Goal: Transaction & Acquisition: Purchase product/service

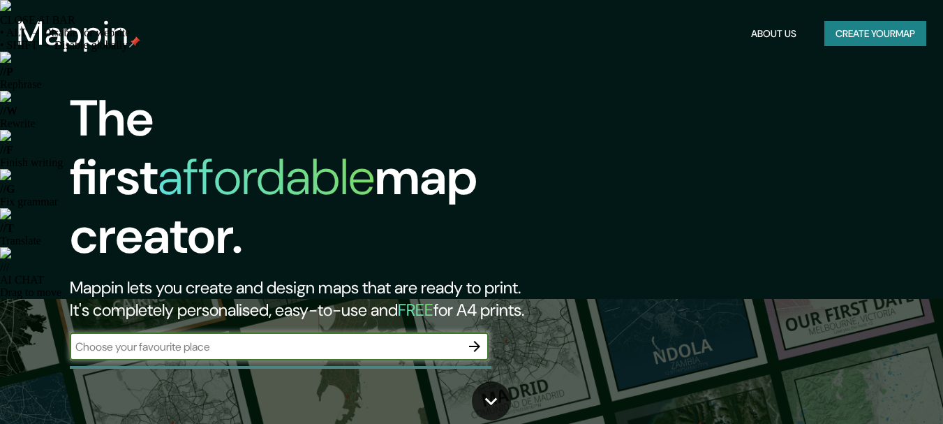
click at [315, 338] on input "text" at bounding box center [265, 346] width 391 height 16
type input "cutzala"
click at [475, 341] on icon "button" at bounding box center [474, 346] width 11 height 11
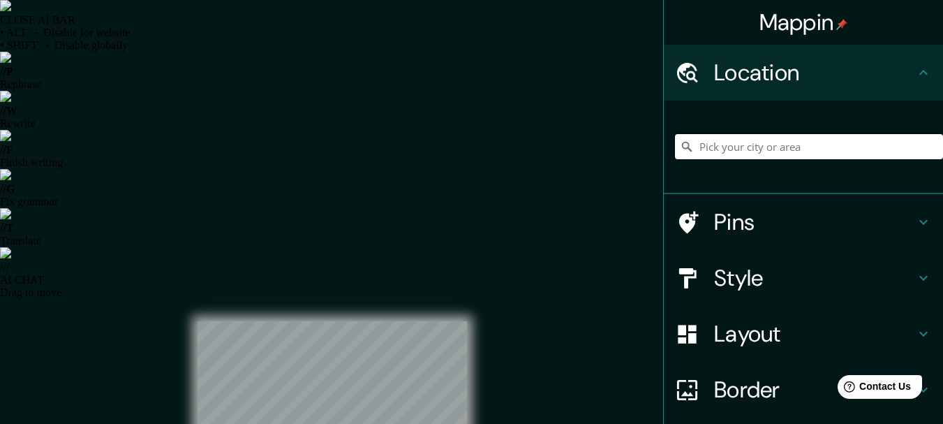
click at [705, 148] on input "Pick your city or area" at bounding box center [809, 146] width 268 height 25
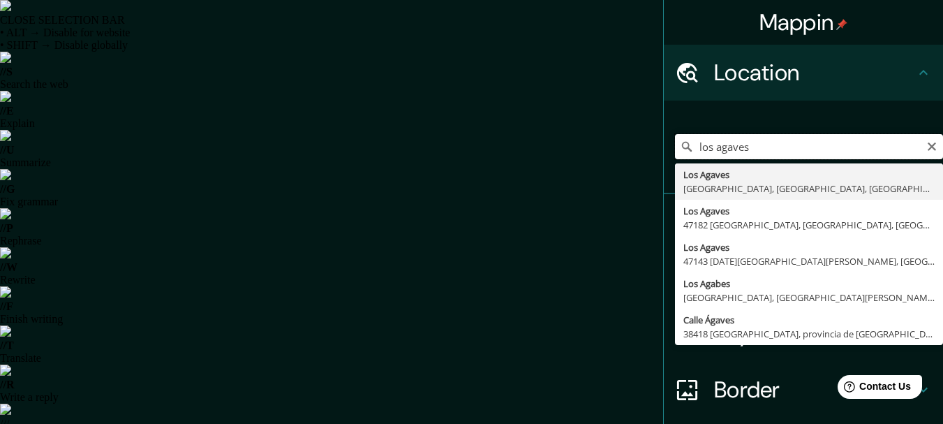
drag, startPoint x: 743, startPoint y: 149, endPoint x: 675, endPoint y: 150, distance: 67.7
click at [675, 150] on div "los agaves Los Agaves 67275 Juárez, [GEOGRAPHIC_DATA], [GEOGRAPHIC_DATA] Los Ag…" at bounding box center [809, 146] width 268 height 25
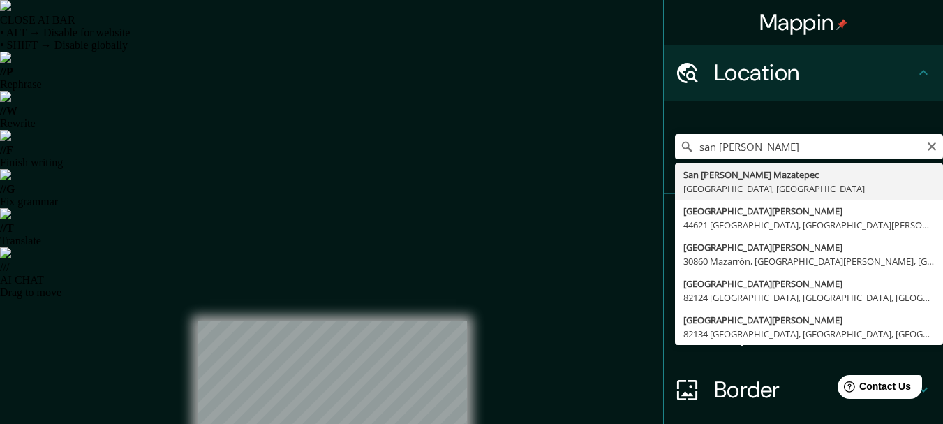
type input "[GEOGRAPHIC_DATA][PERSON_NAME], [GEOGRAPHIC_DATA], [GEOGRAPHIC_DATA]"
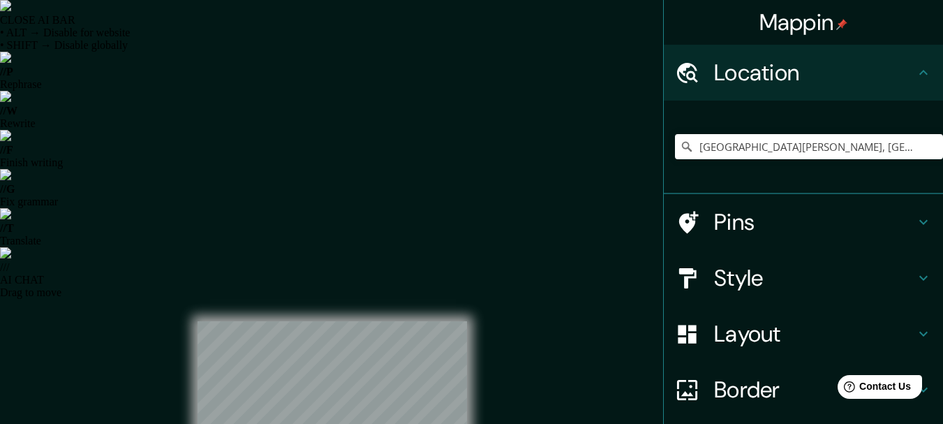
click at [913, 278] on div "CLOSE AI BAR • ALT → Disable for website • SHIFT → Disable globally // P Rephra…" at bounding box center [471, 149] width 943 height 299
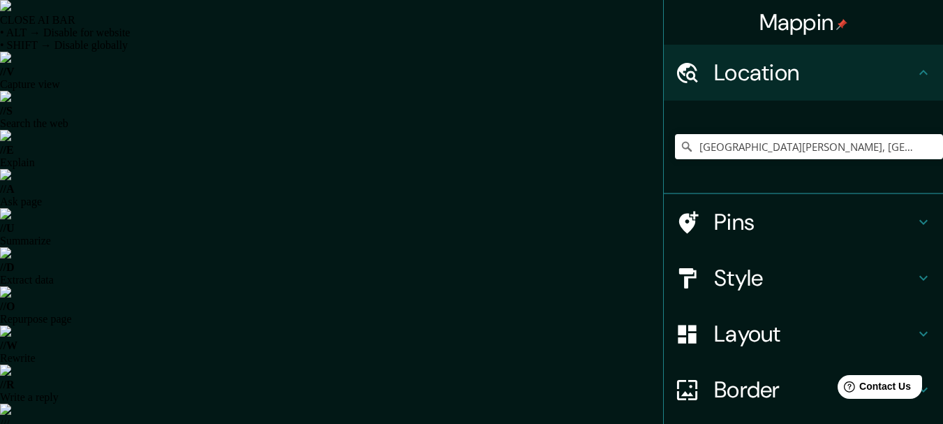
click at [834, 278] on h4 "Style" at bounding box center [814, 278] width 201 height 28
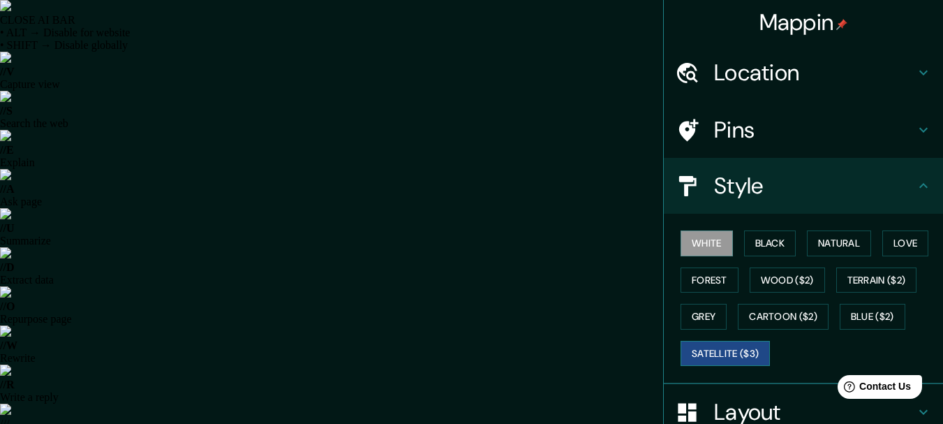
click at [718, 352] on button "Satellite ($3)" at bounding box center [724, 354] width 89 height 26
